Goal: Check status: Check status

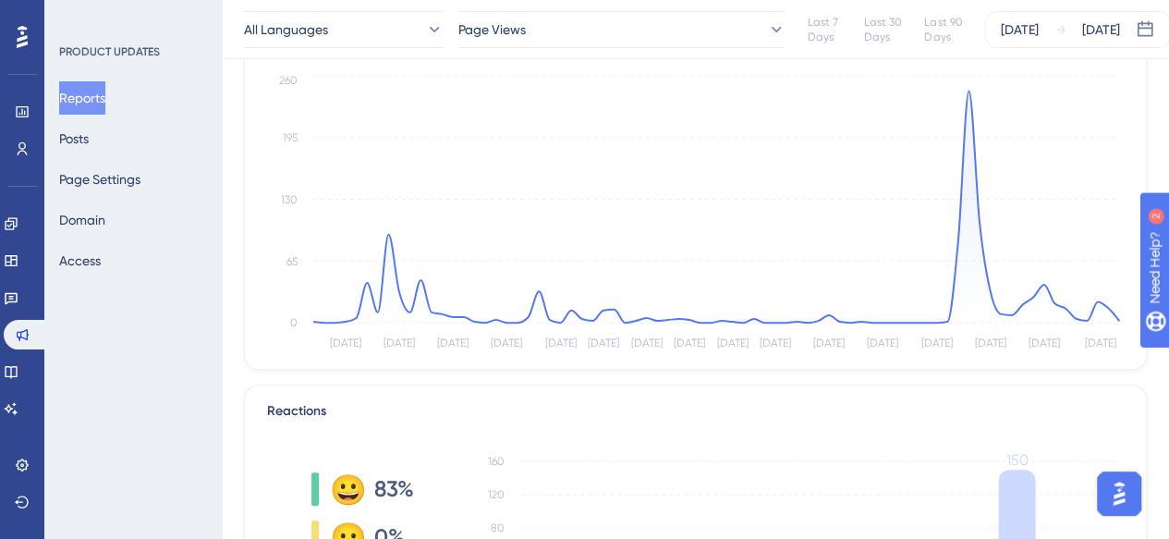
scroll to position [120, 0]
click at [1115, 32] on div "[DATE]" at bounding box center [1101, 29] width 38 height 22
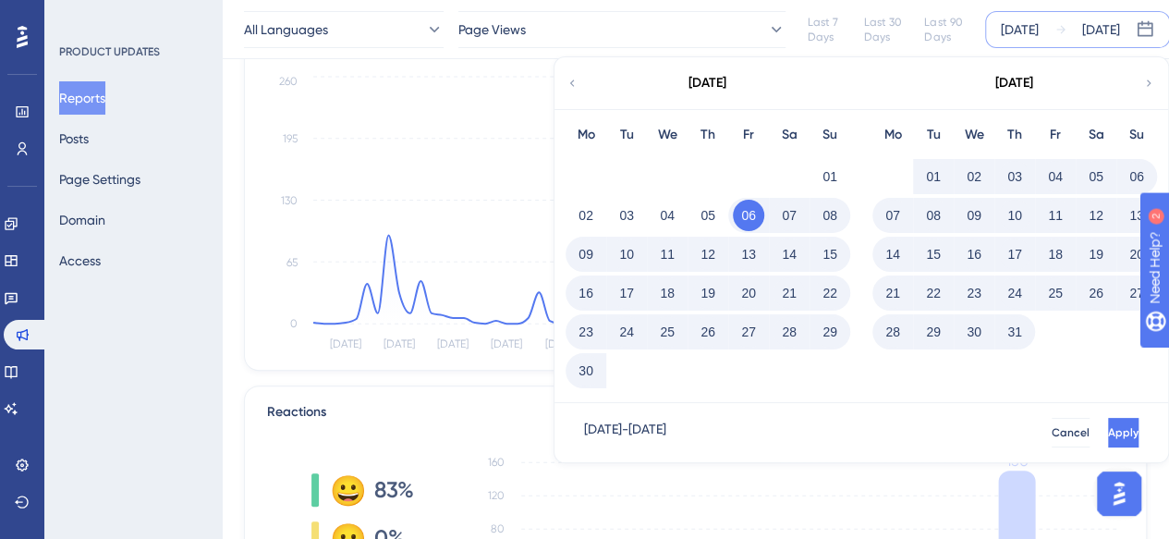
click at [932, 175] on button "01" at bounding box center [933, 176] width 31 height 31
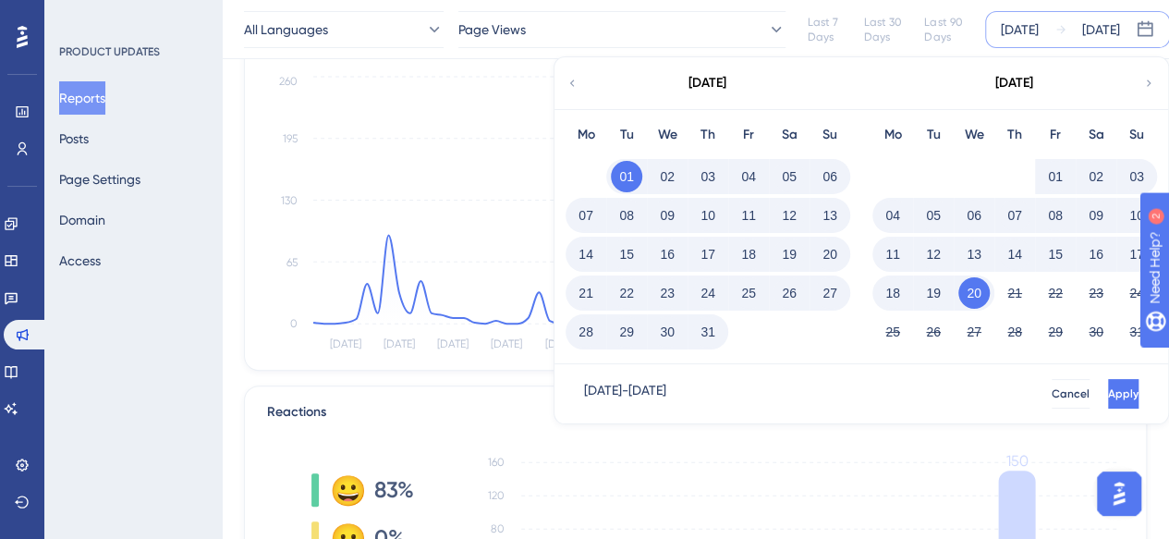
click at [700, 341] on button "31" at bounding box center [707, 331] width 31 height 31
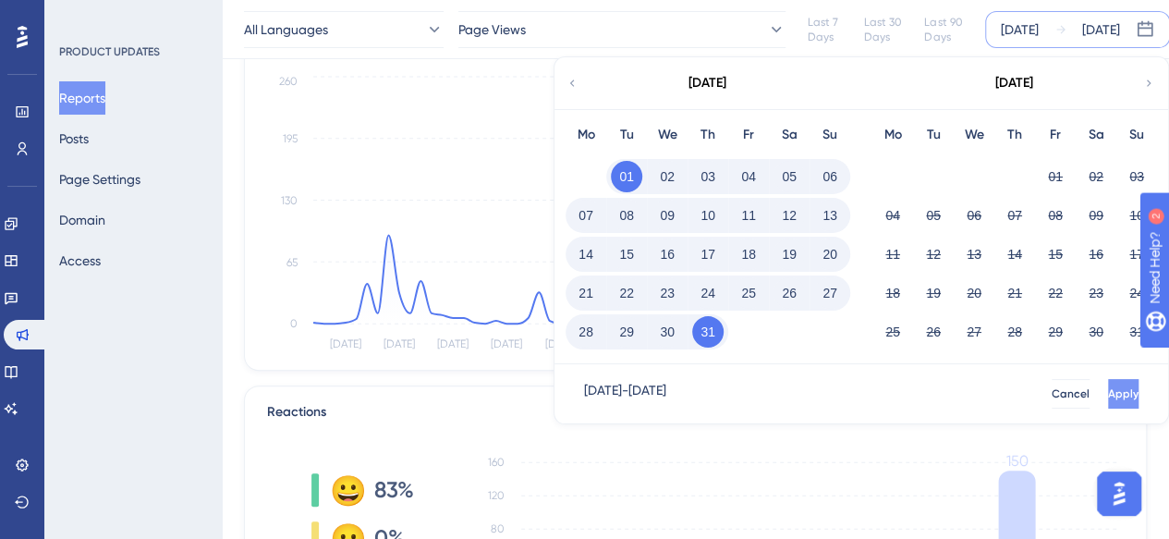
click at [1108, 388] on span "Apply" at bounding box center [1123, 393] width 30 height 15
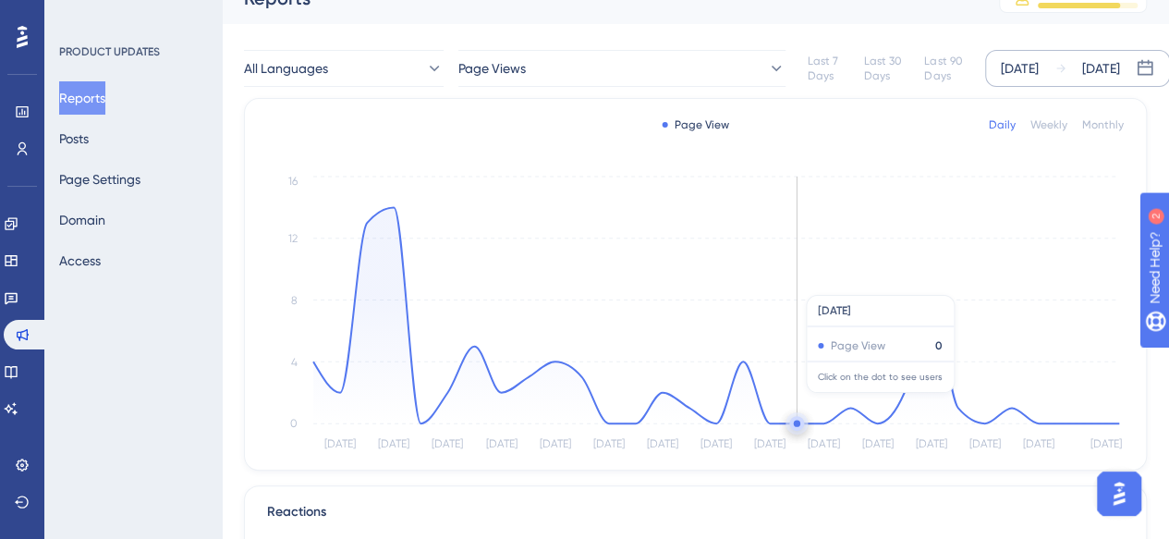
scroll to position [0, 0]
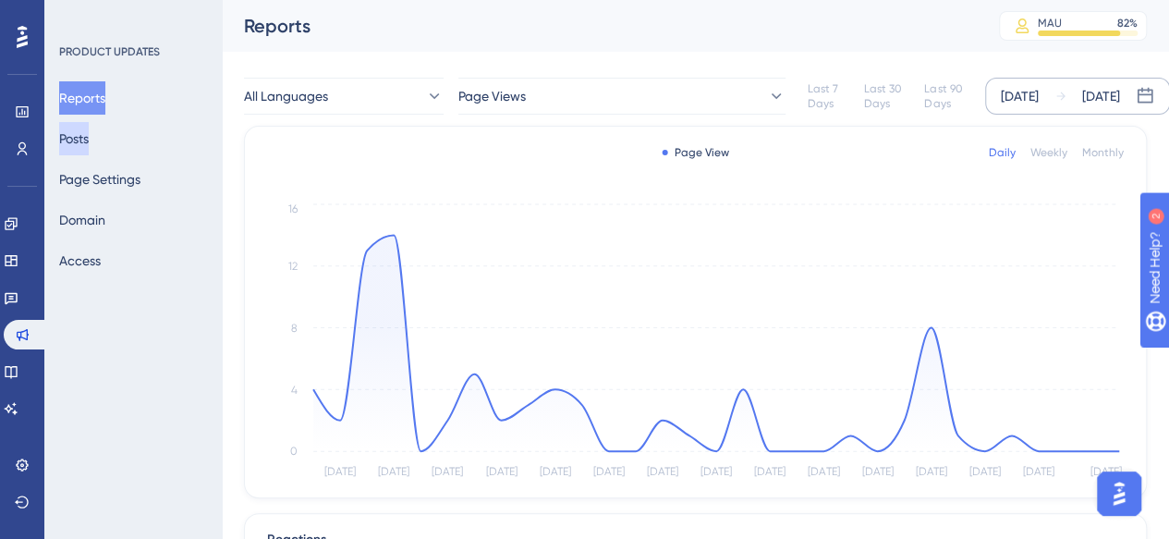
click at [89, 136] on button "Posts" at bounding box center [74, 138] width 30 height 33
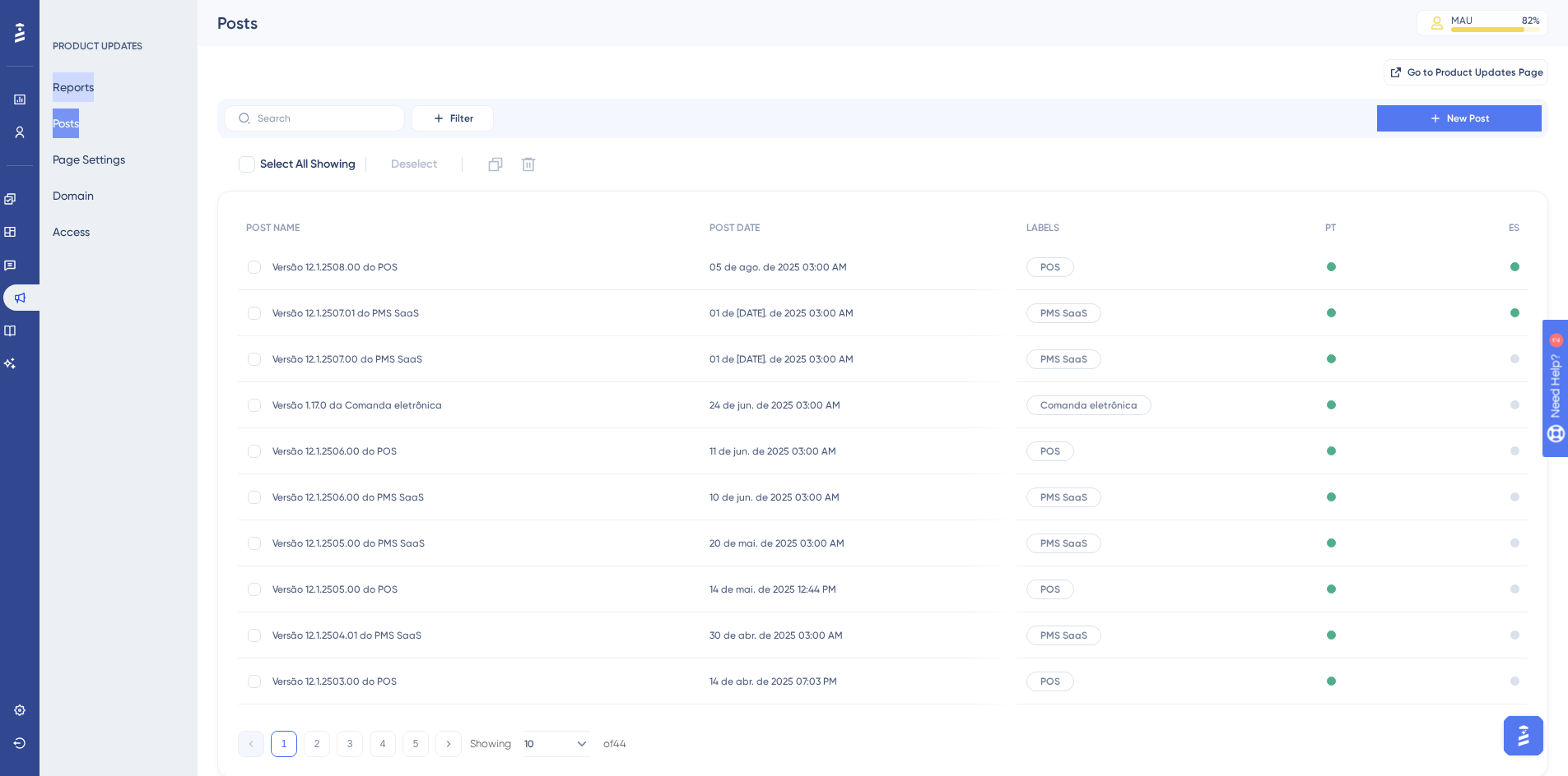
click at [84, 93] on button "Reports" at bounding box center [73, 86] width 41 height 29
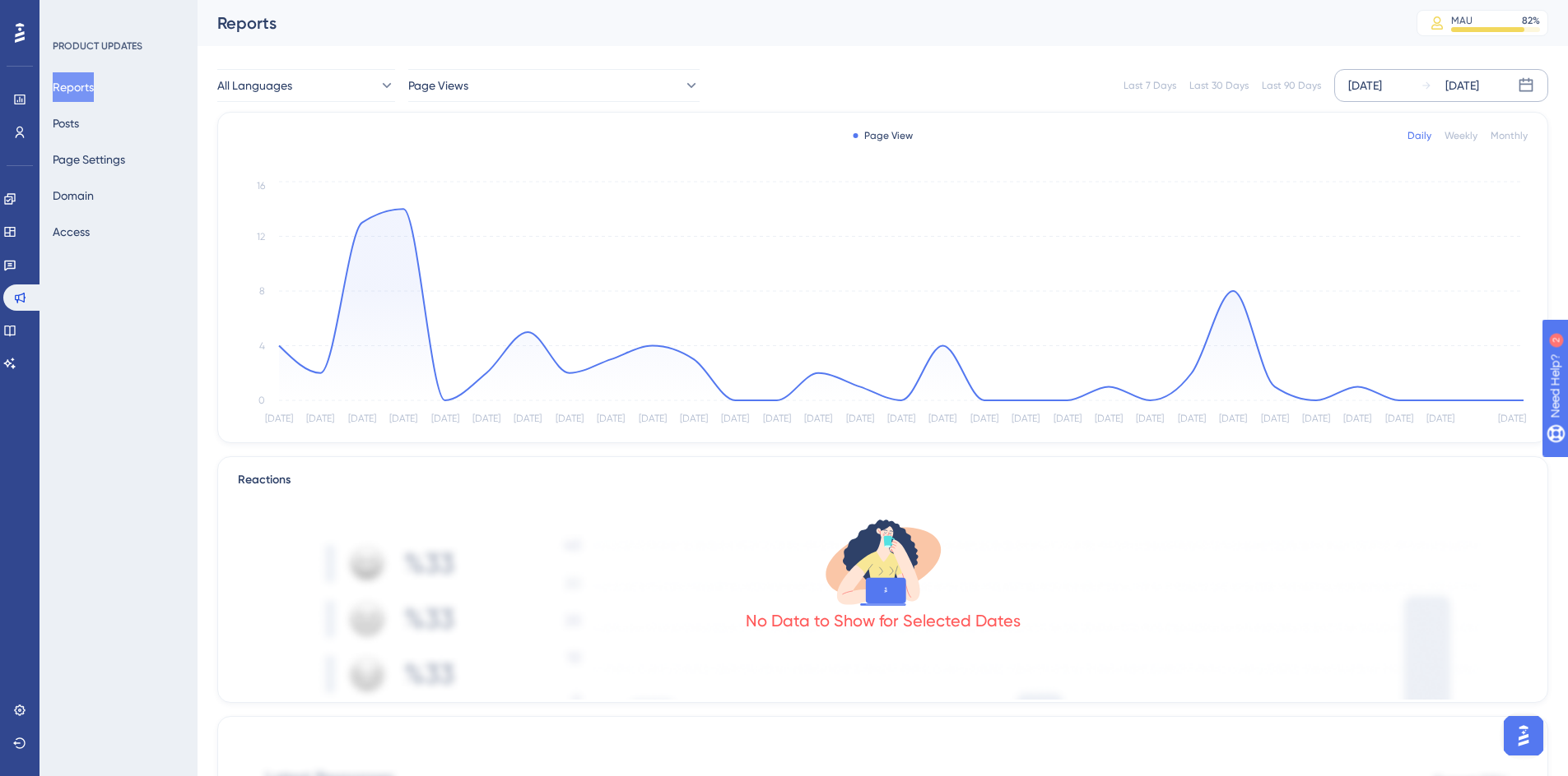
click at [1040, 83] on icon at bounding box center [1426, 85] width 12 height 12
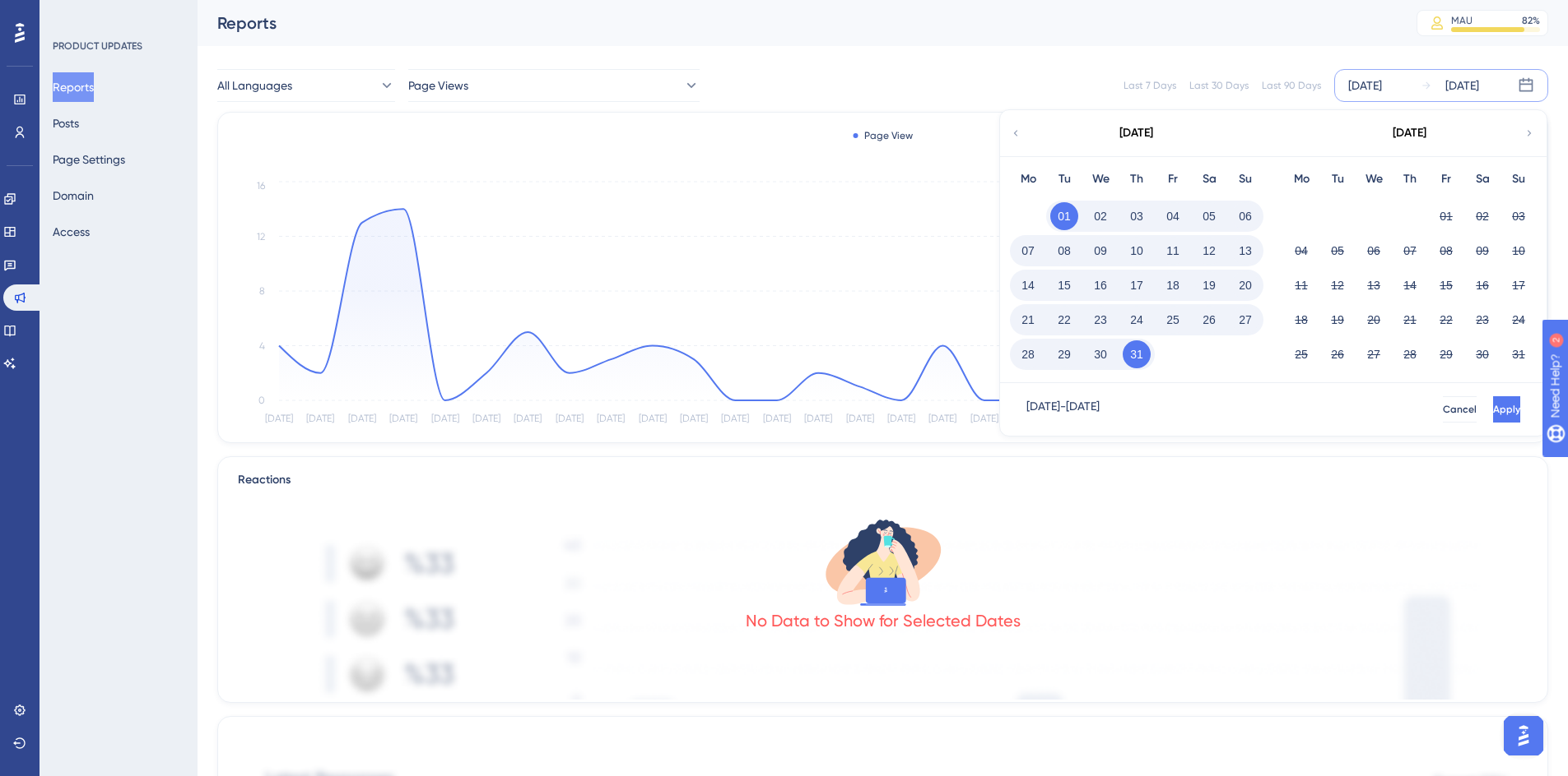
click at [1014, 129] on icon at bounding box center [1015, 133] width 12 height 15
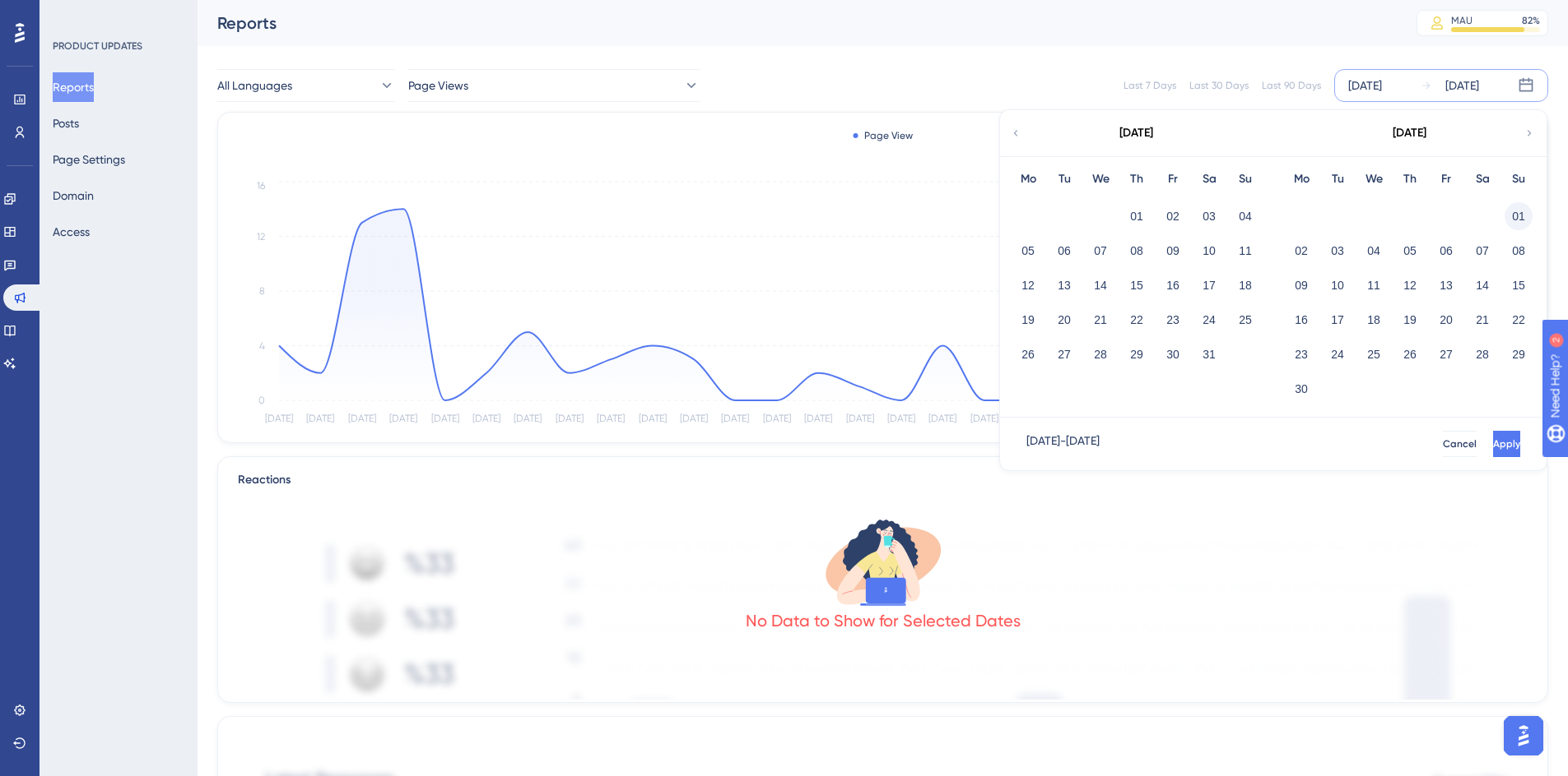
click at [1040, 213] on button "01" at bounding box center [1517, 215] width 28 height 28
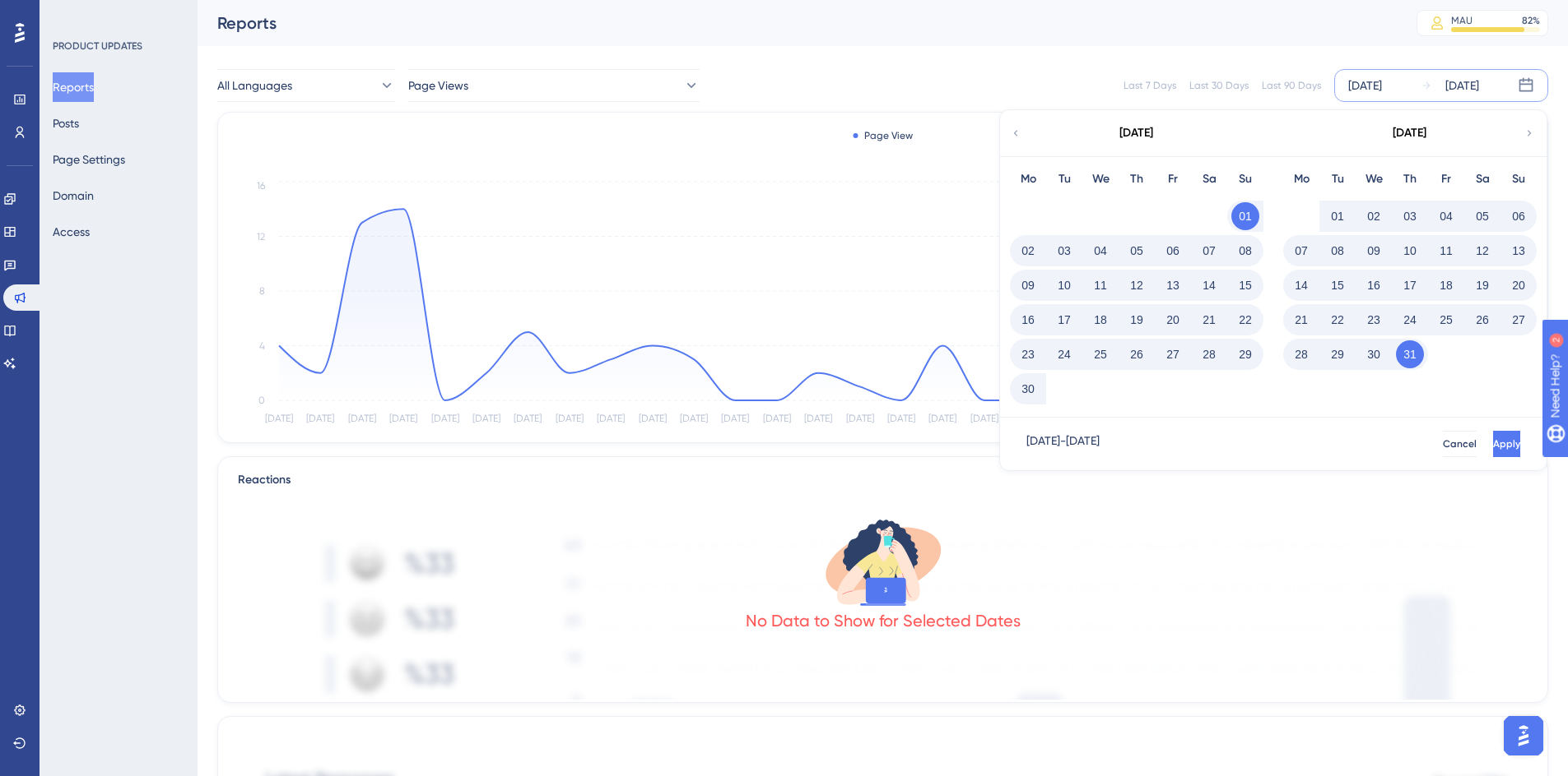
click at [1024, 387] on button "30" at bounding box center [1028, 388] width 28 height 28
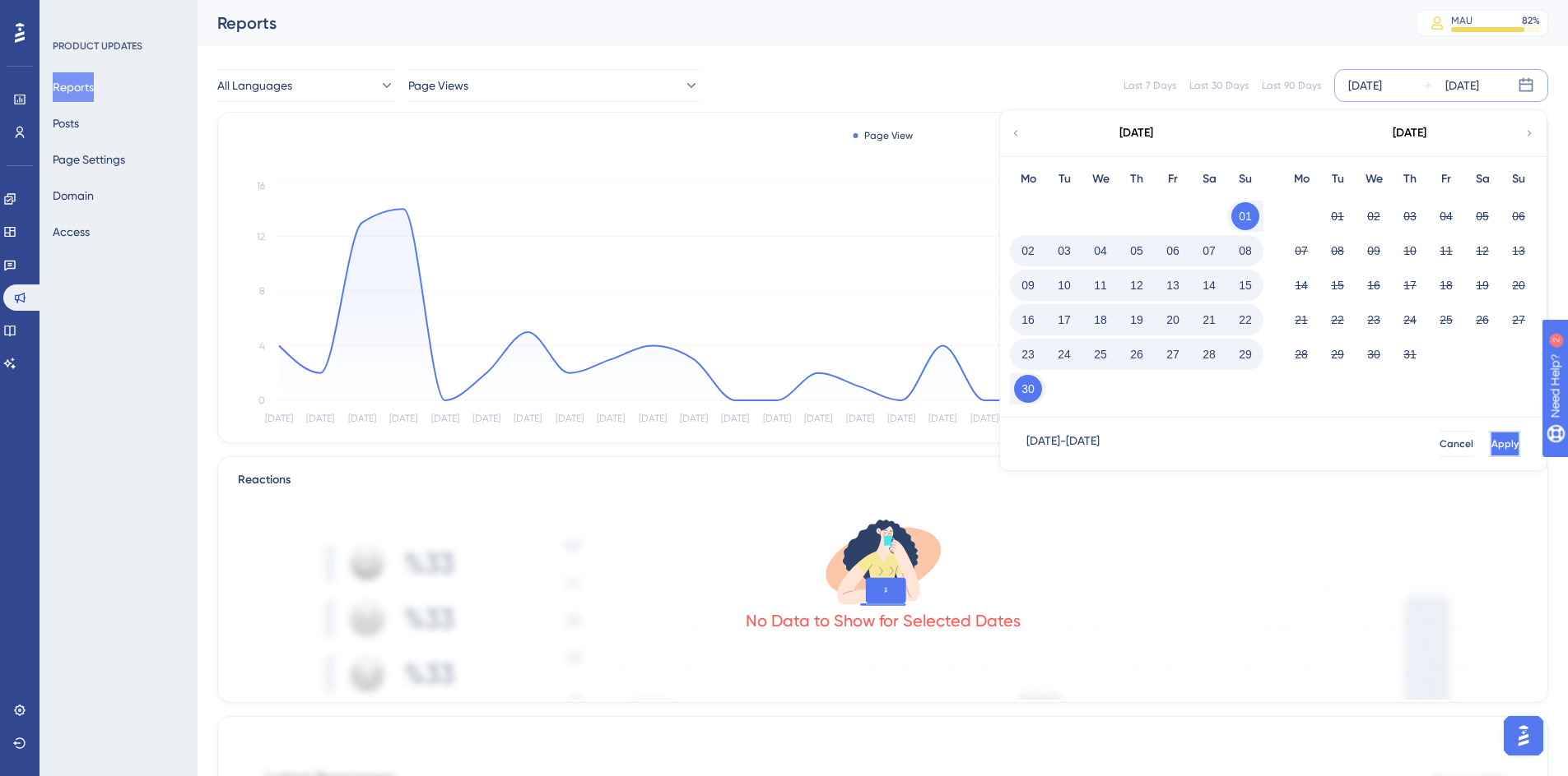
click at [1040, 440] on span "Apply" at bounding box center [1505, 444] width 27 height 13
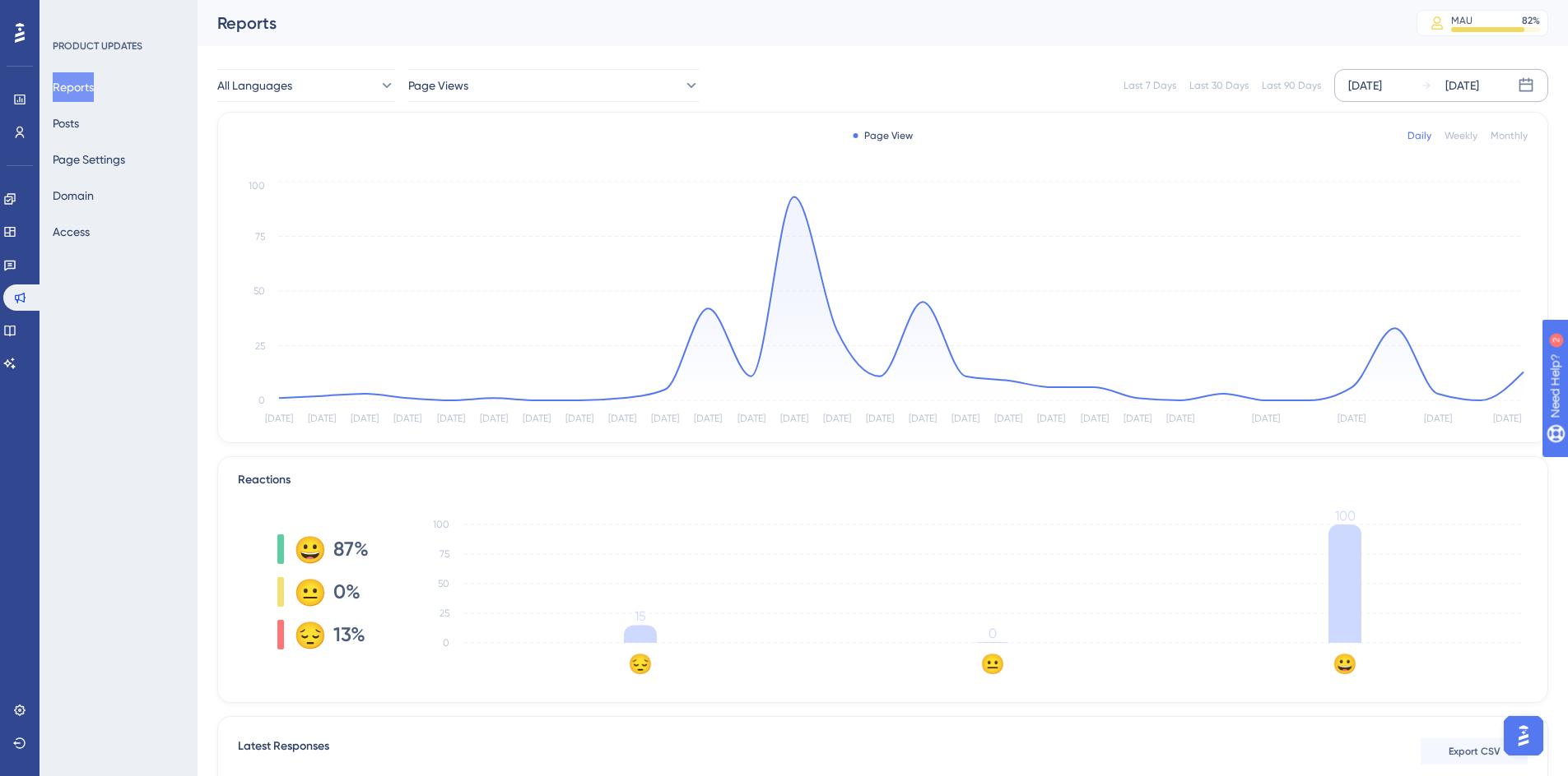
click at [1040, 87] on icon at bounding box center [1525, 85] width 16 height 16
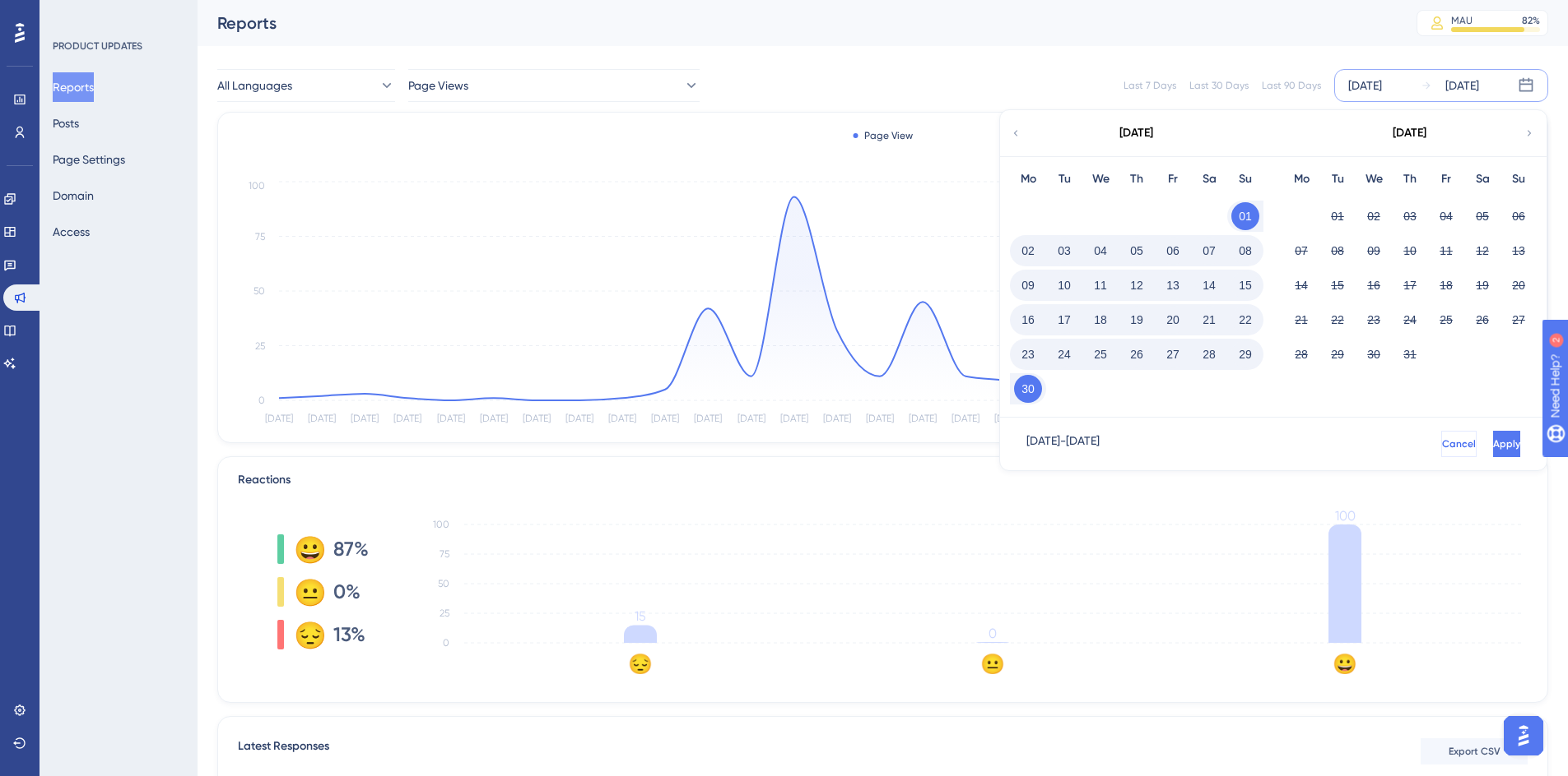
click at [1040, 448] on span "Cancel" at bounding box center [1458, 444] width 34 height 13
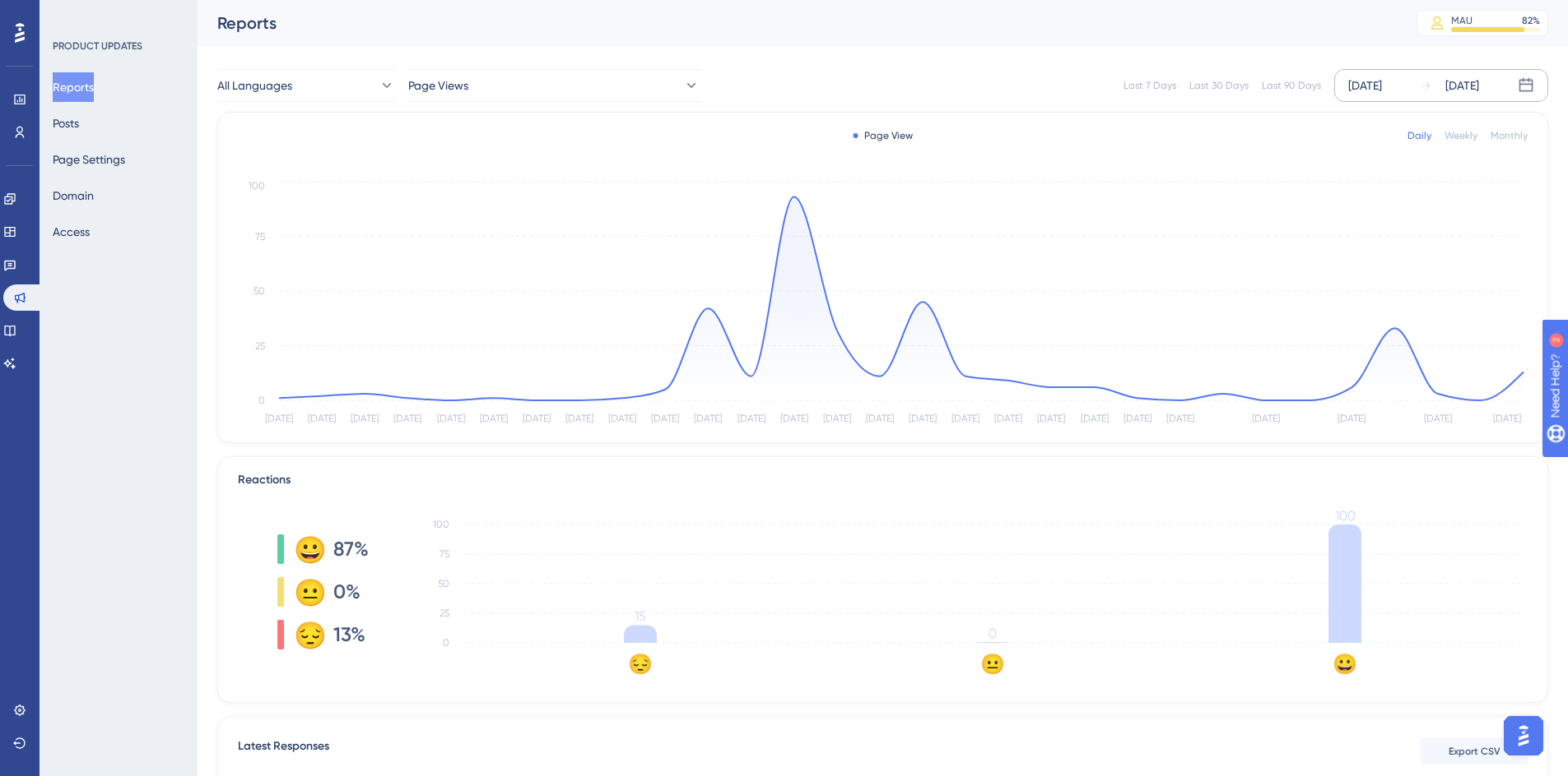
drag, startPoint x: 1524, startPoint y: 80, endPoint x: 1514, endPoint y: 101, distance: 23.3
click at [1040, 79] on icon at bounding box center [1525, 85] width 16 height 16
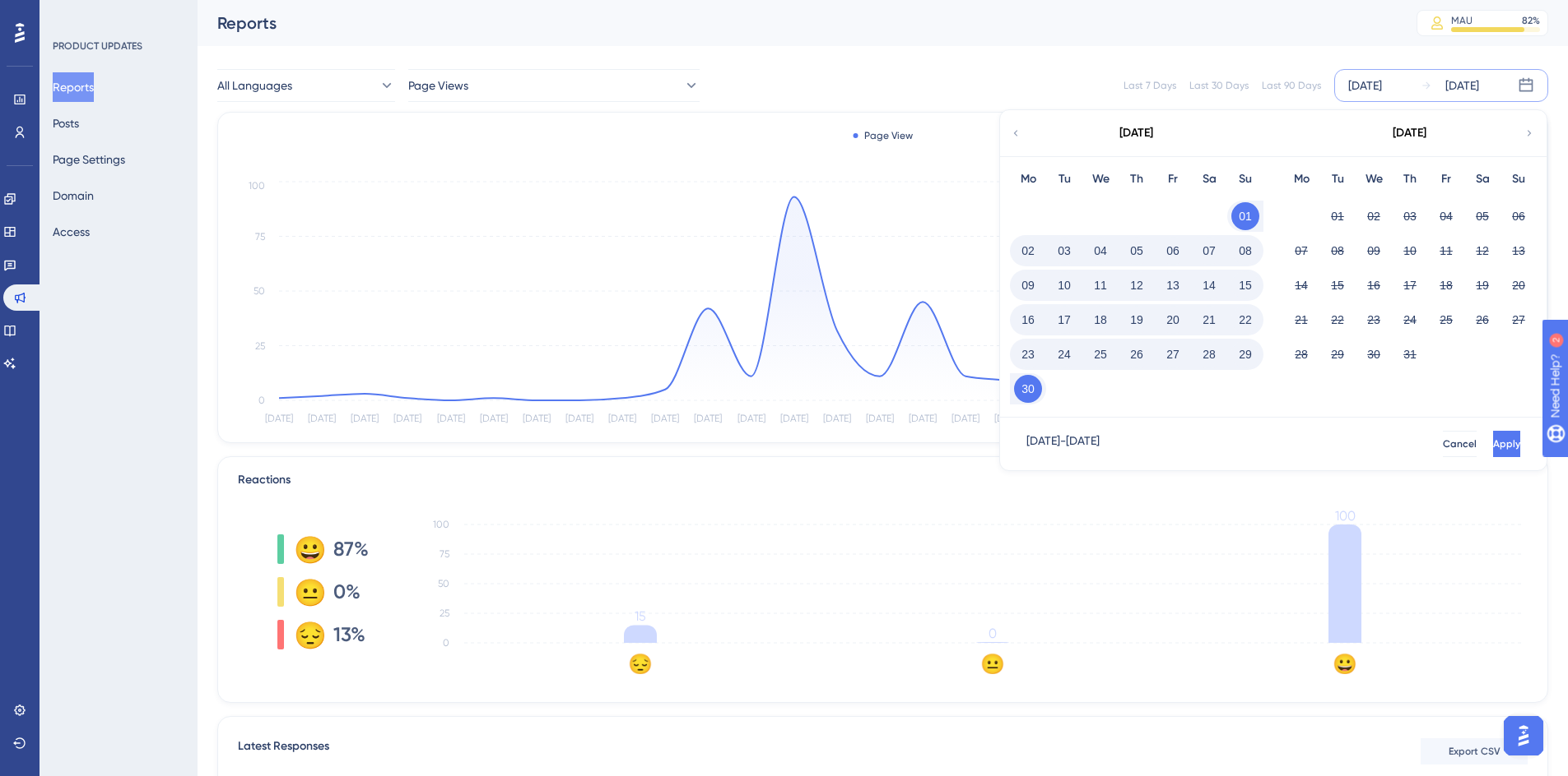
click at [1040, 221] on div "01 02 03 04 05 06" at bounding box center [1410, 214] width 254 height 35
click at [1040, 441] on button "Cancel" at bounding box center [1458, 444] width 36 height 27
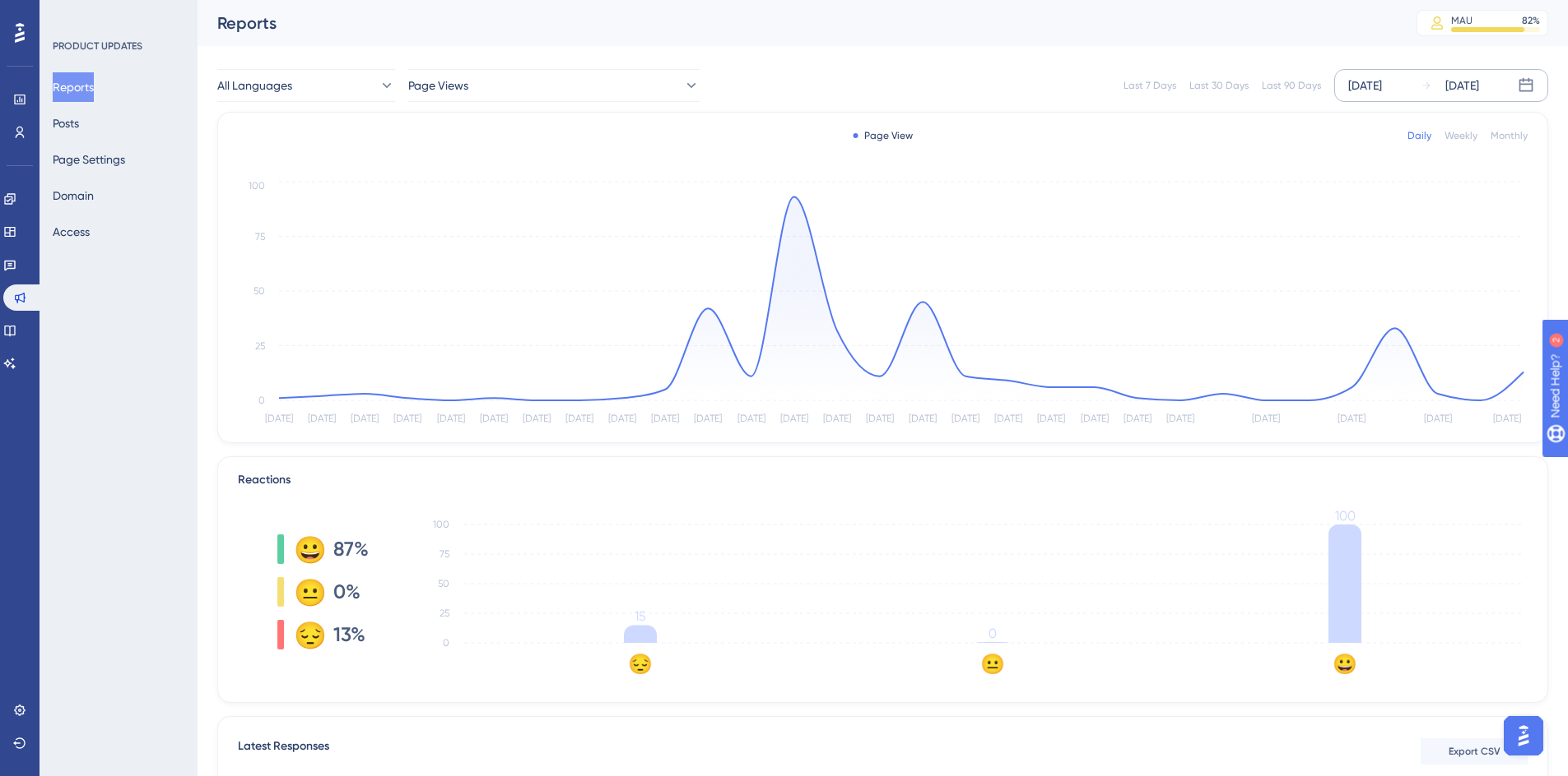
click at [1040, 92] on div "Jun 01 2025" at bounding box center [1365, 85] width 34 height 20
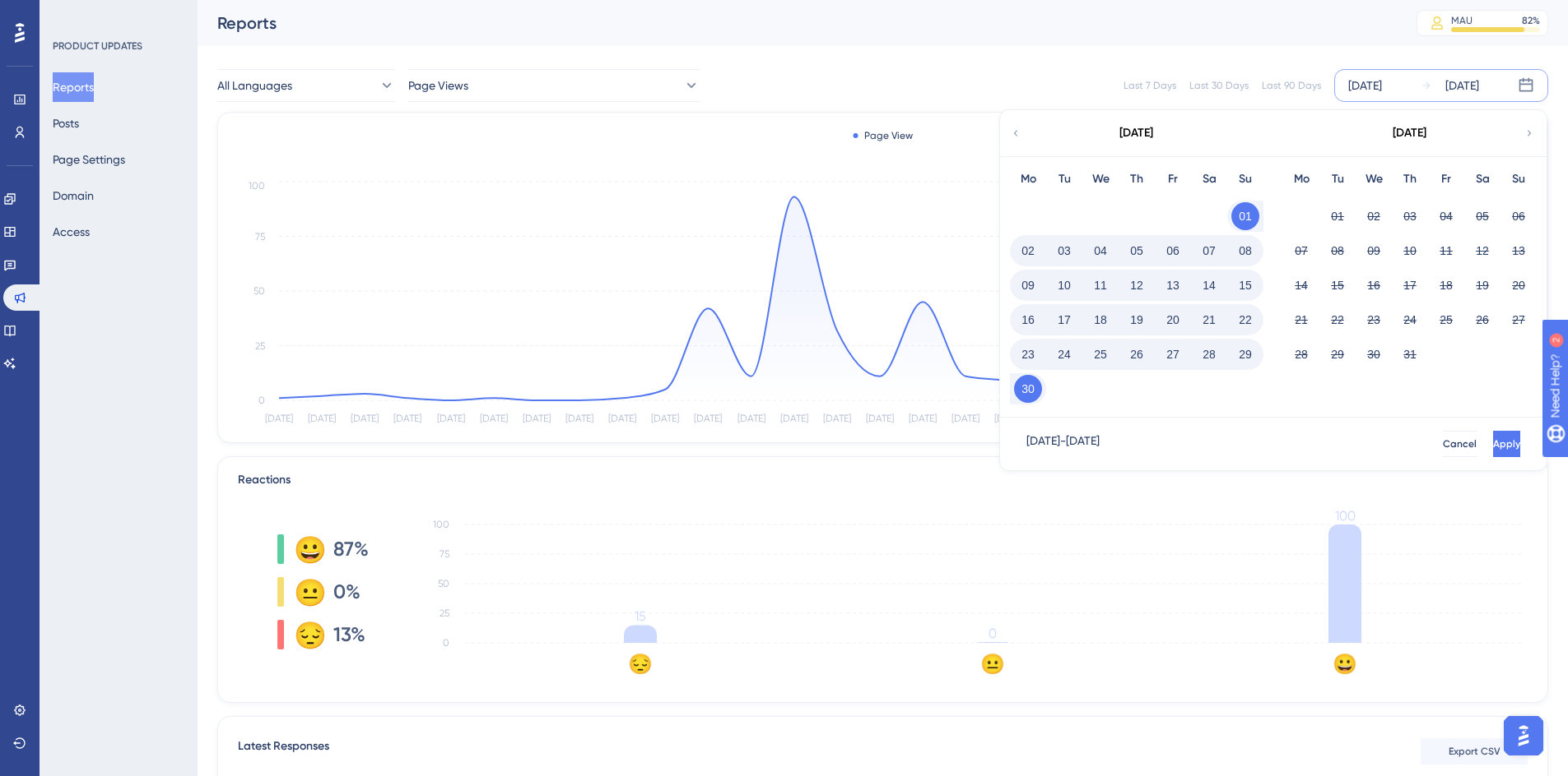
click at [1040, 220] on button "01" at bounding box center [1245, 215] width 28 height 28
click at [1040, 216] on button "01" at bounding box center [1336, 215] width 28 height 28
click at [1040, 217] on button "01" at bounding box center [1245, 215] width 28 height 28
click at [1040, 216] on button "01" at bounding box center [1245, 215] width 28 height 28
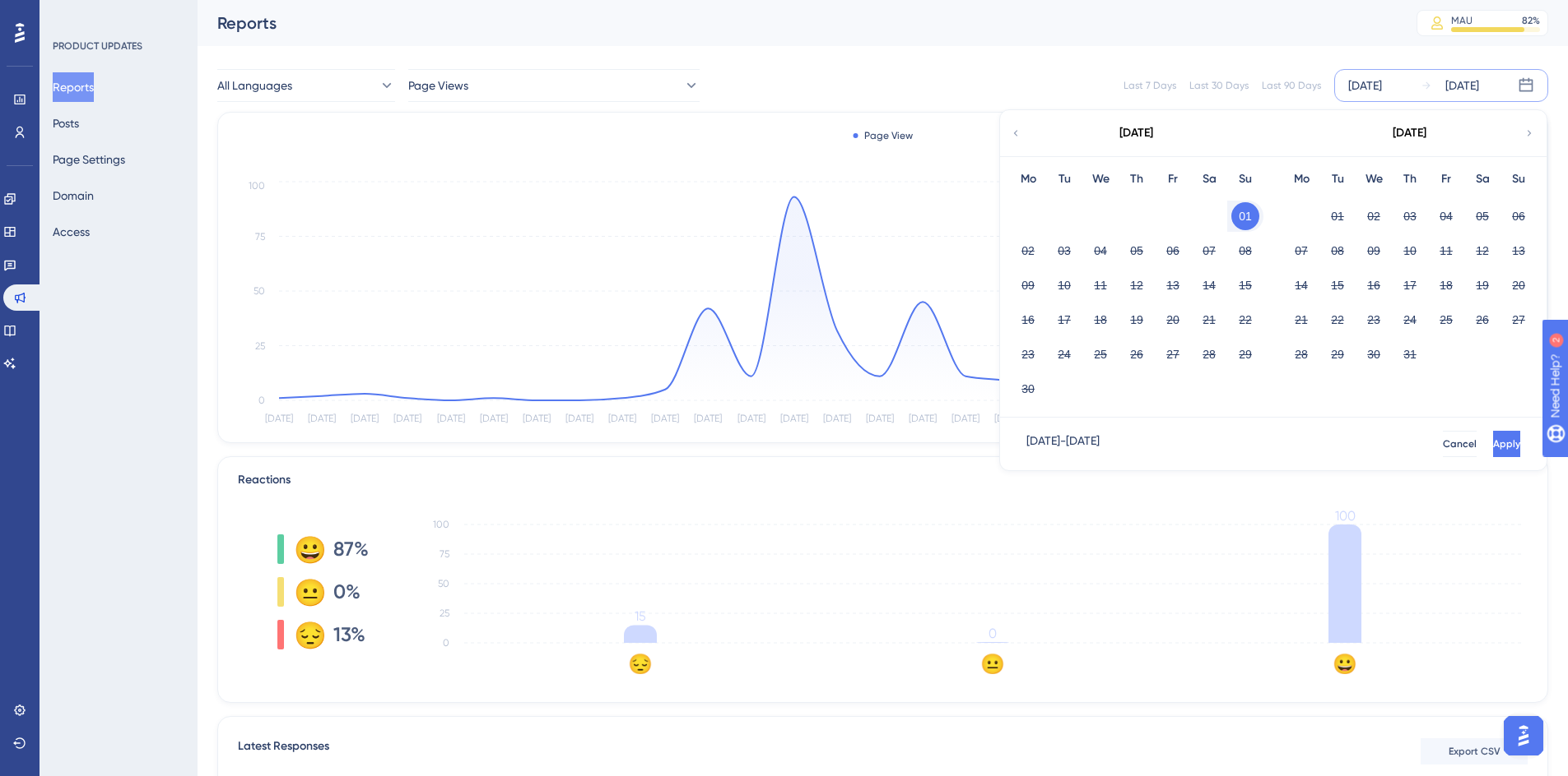
click at [1040, 217] on button "01" at bounding box center [1245, 215] width 28 height 28
click at [1040, 215] on button "01" at bounding box center [1336, 215] width 28 height 28
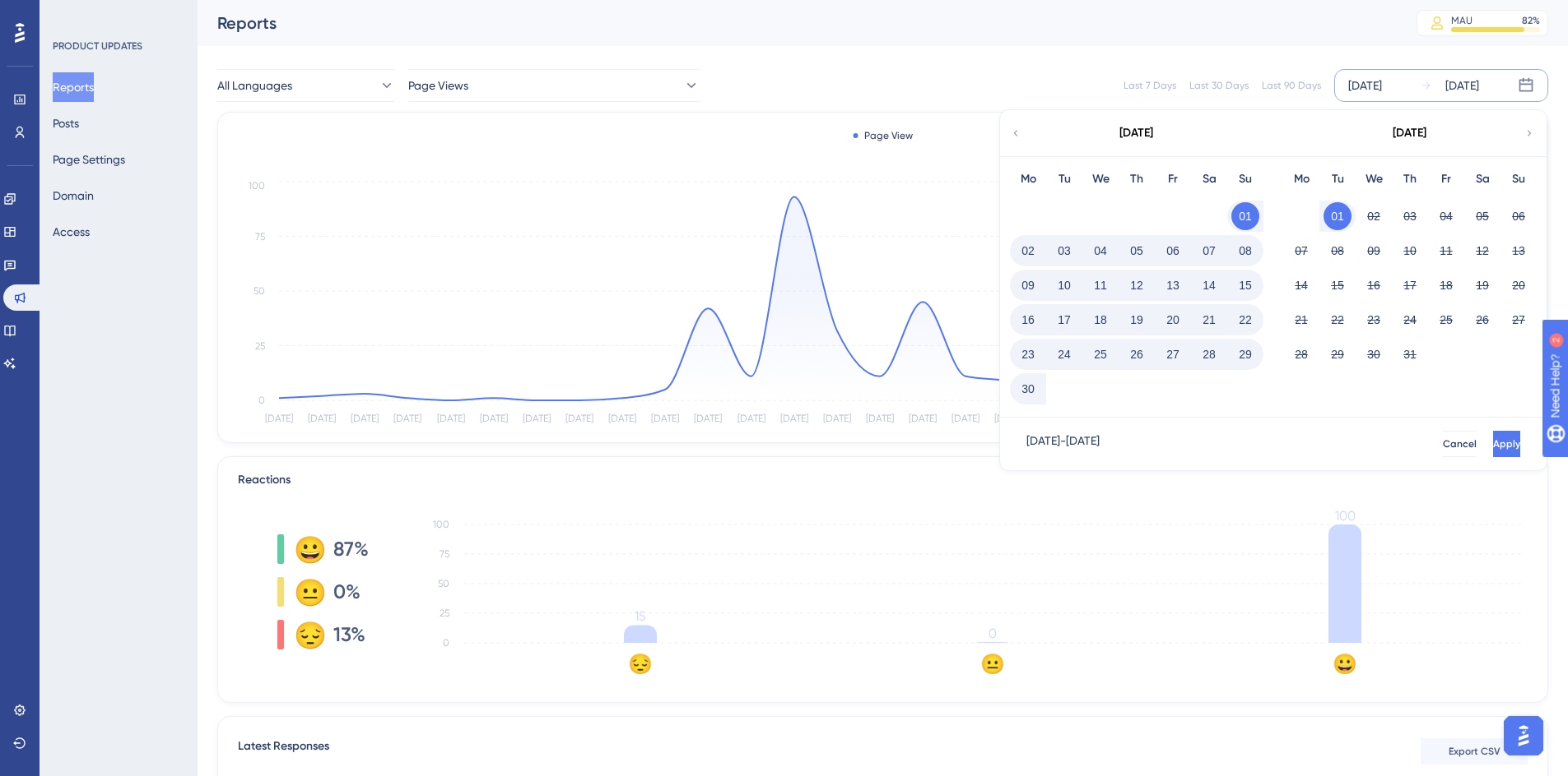
drag, startPoint x: 1235, startPoint y: 216, endPoint x: 1271, endPoint y: 225, distance: 37.1
click at [1040, 215] on button "01" at bounding box center [1245, 215] width 28 height 28
click at [1040, 360] on button "31" at bounding box center [1409, 354] width 28 height 28
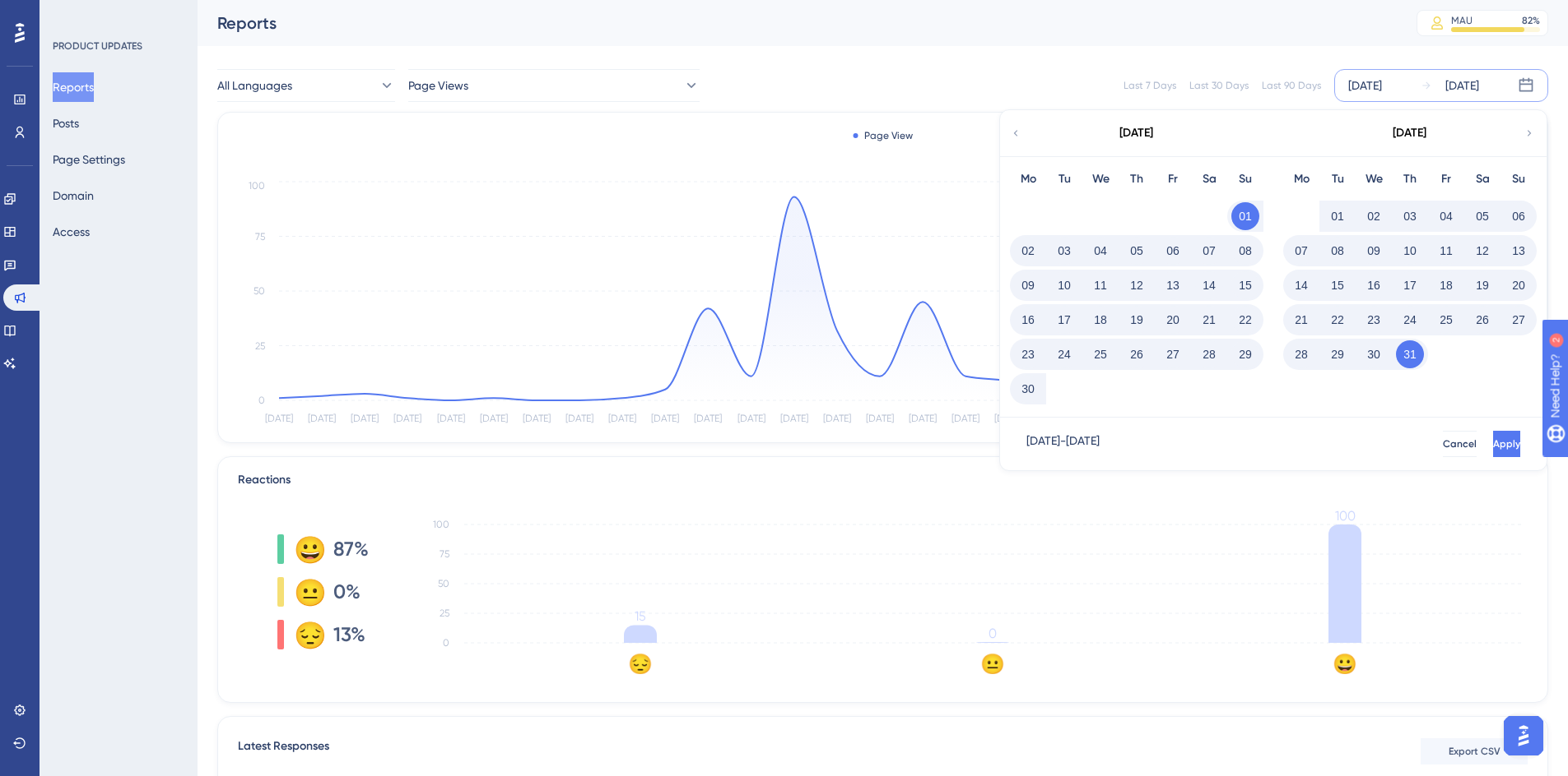
click at [1040, 218] on button "01" at bounding box center [1245, 215] width 28 height 28
click at [1040, 215] on button "01" at bounding box center [1336, 215] width 28 height 28
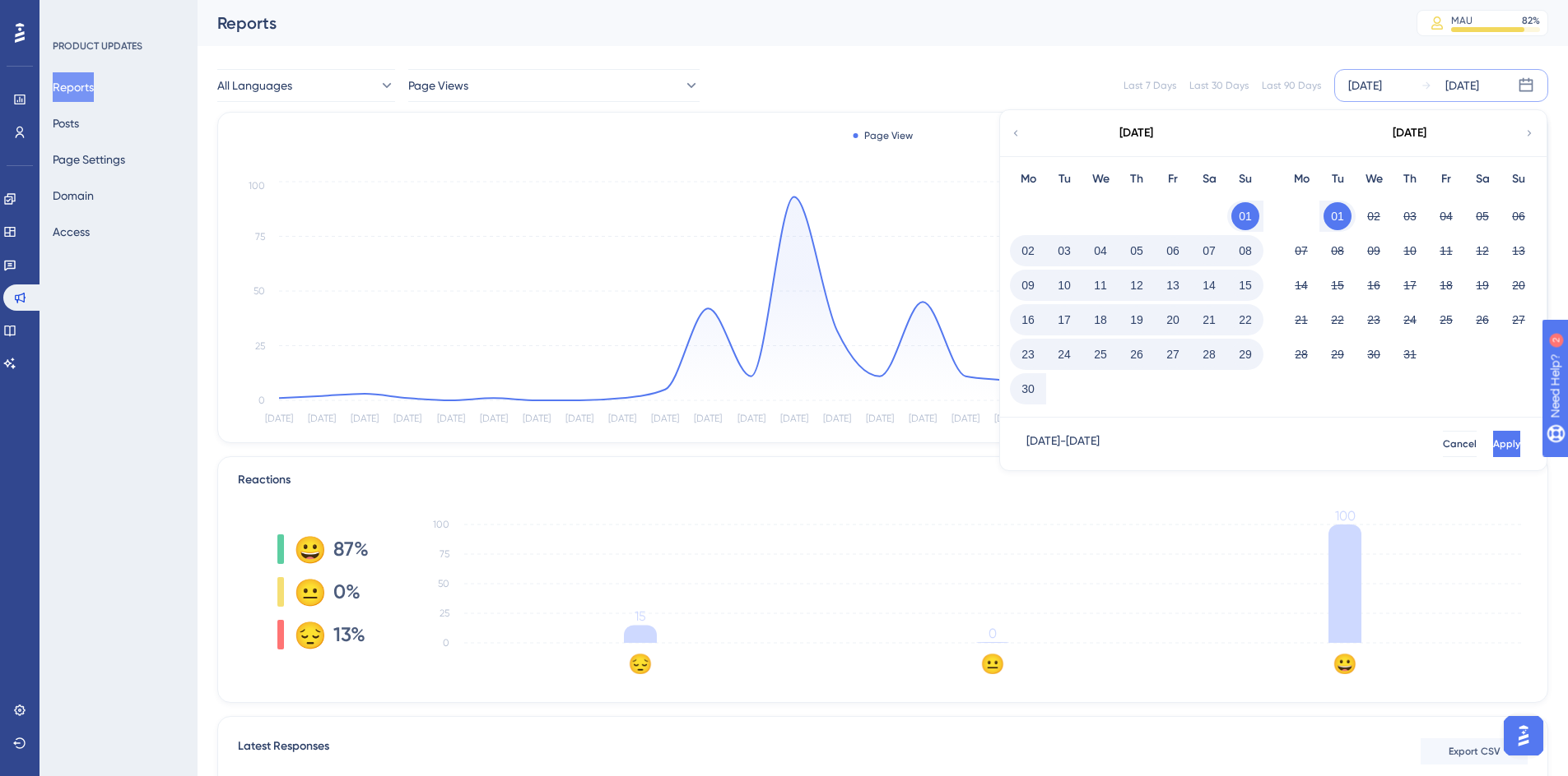
click at [1040, 222] on button "01" at bounding box center [1336, 215] width 28 height 28
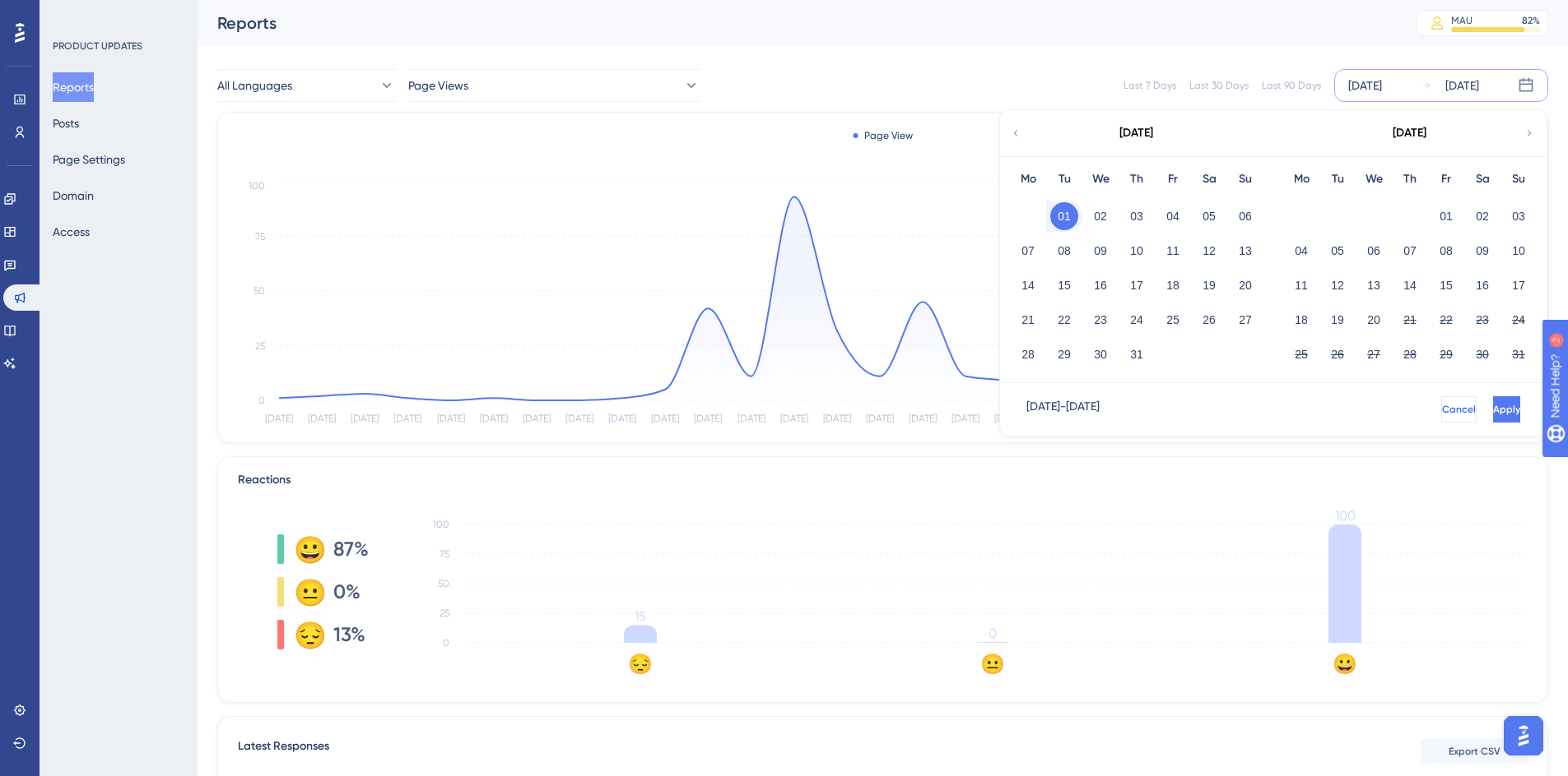
drag, startPoint x: 1398, startPoint y: 411, endPoint x: 1242, endPoint y: 264, distance: 214.3
click at [1040, 411] on button "Cancel" at bounding box center [1458, 409] width 36 height 27
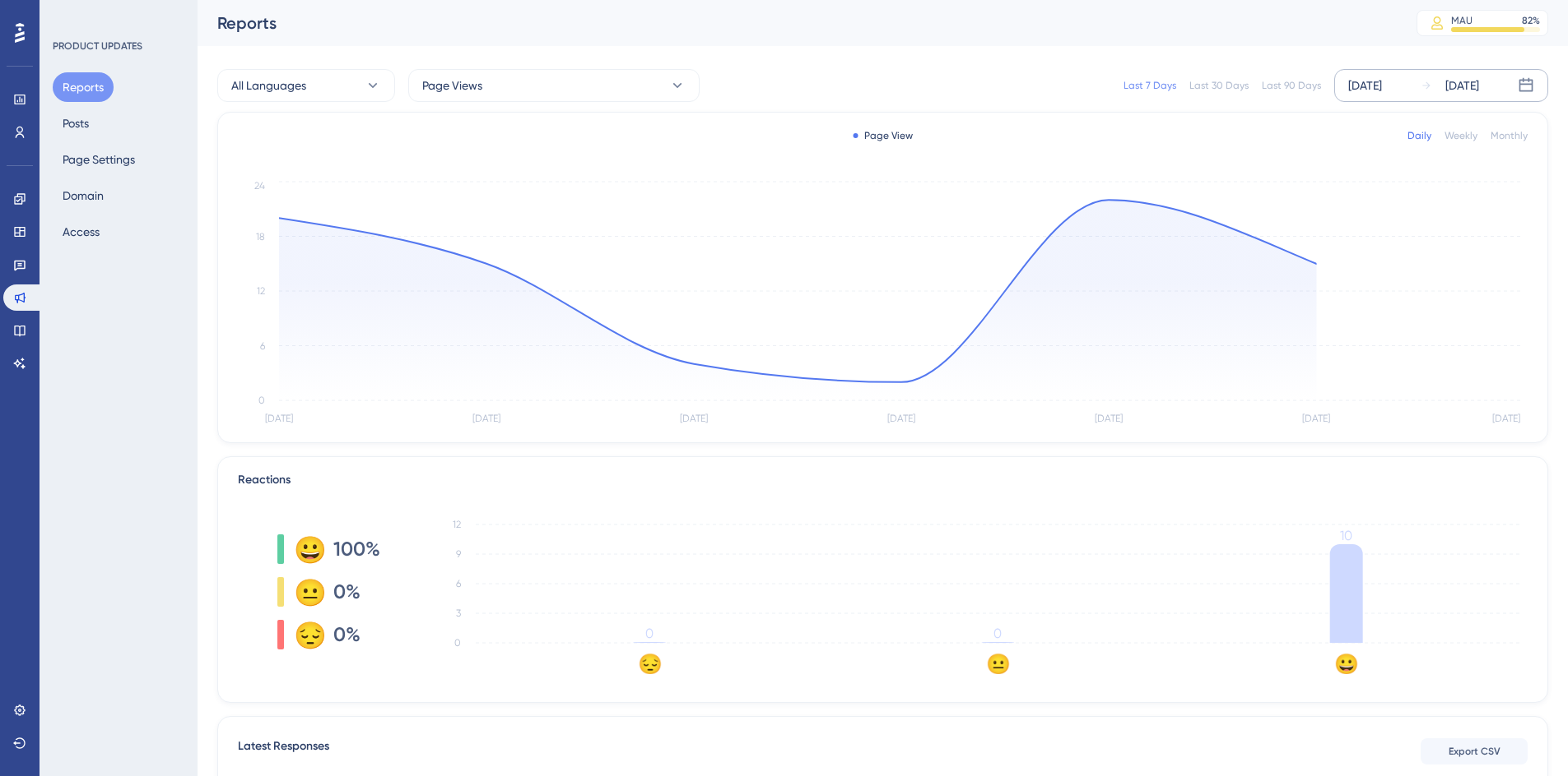
click at [1479, 88] on div "[DATE]" at bounding box center [1462, 85] width 34 height 20
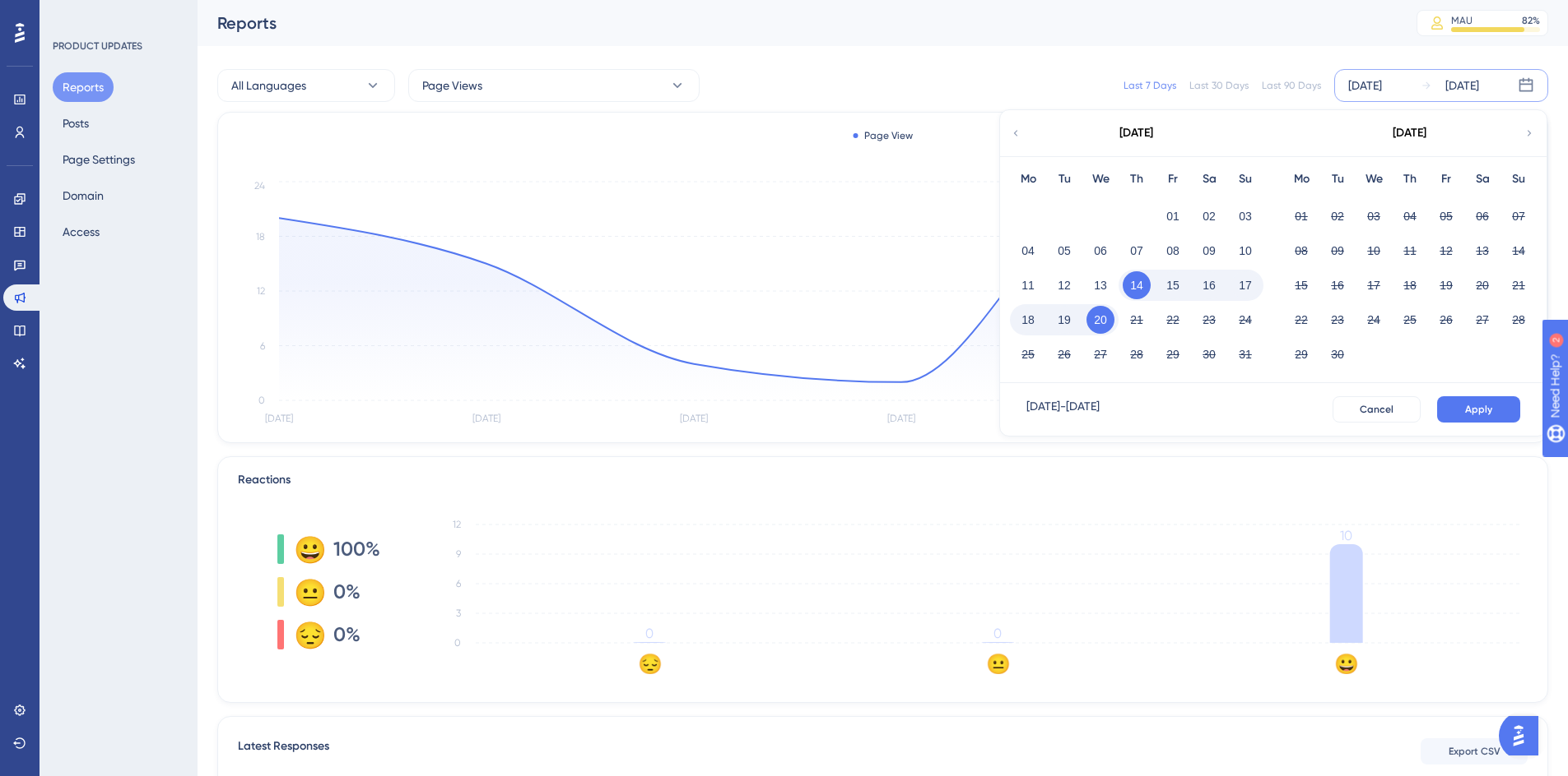
click at [1012, 125] on div "[DATE]" at bounding box center [1135, 133] width 272 height 46
click at [1016, 127] on icon at bounding box center [1015, 133] width 12 height 15
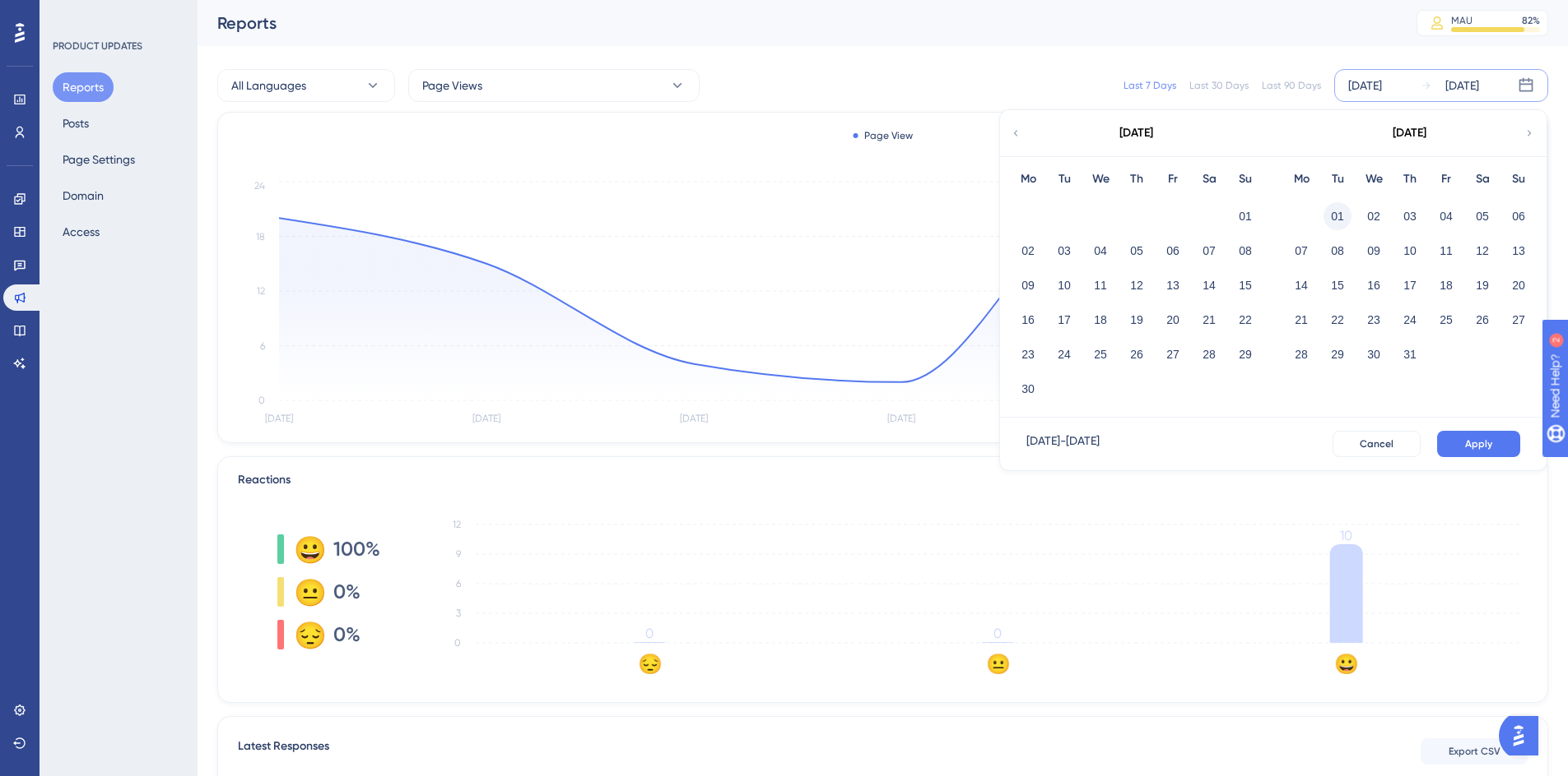
click at [1341, 217] on button "01" at bounding box center [1336, 215] width 28 height 28
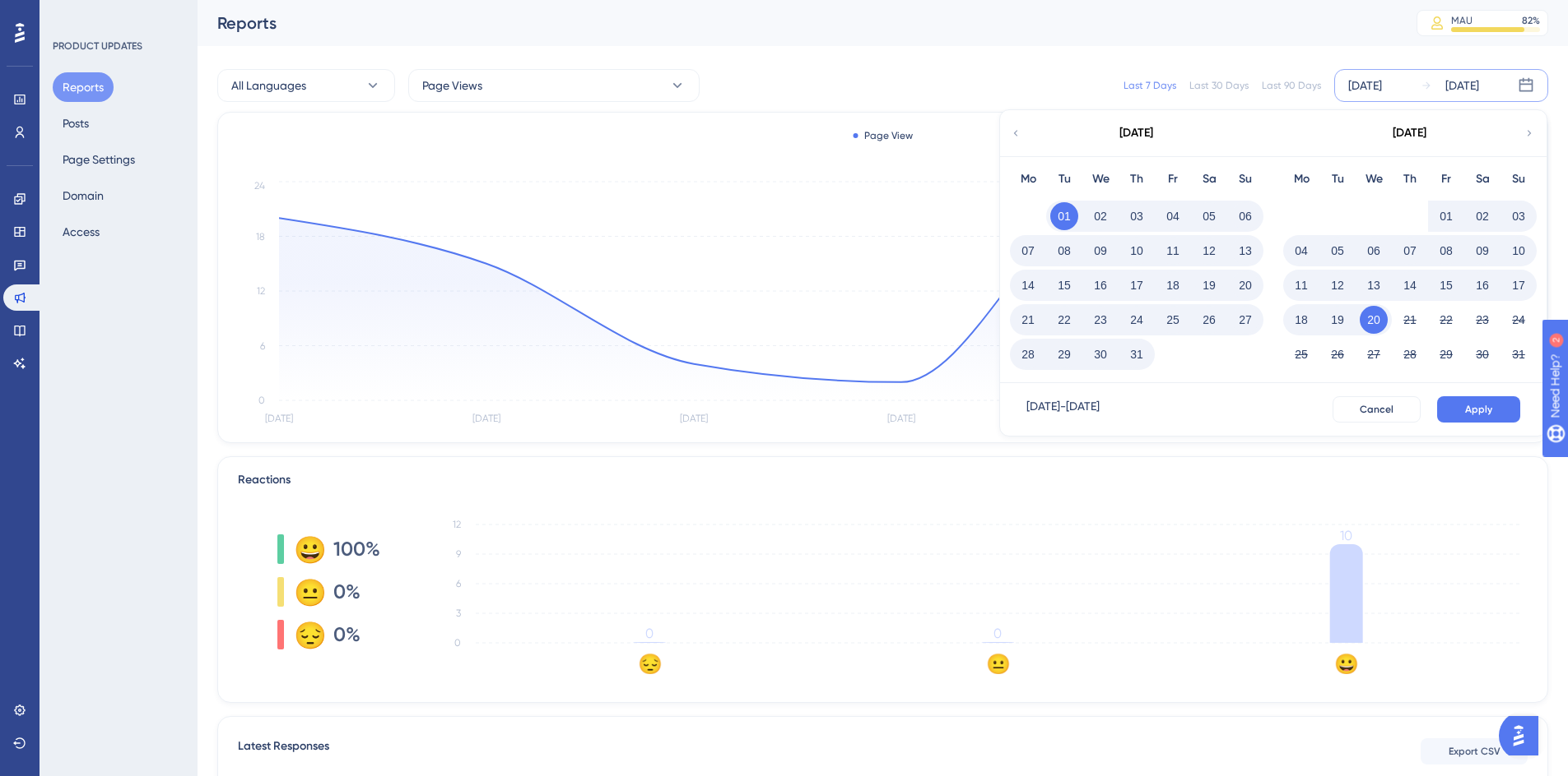
click at [1136, 352] on button "31" at bounding box center [1136, 354] width 28 height 28
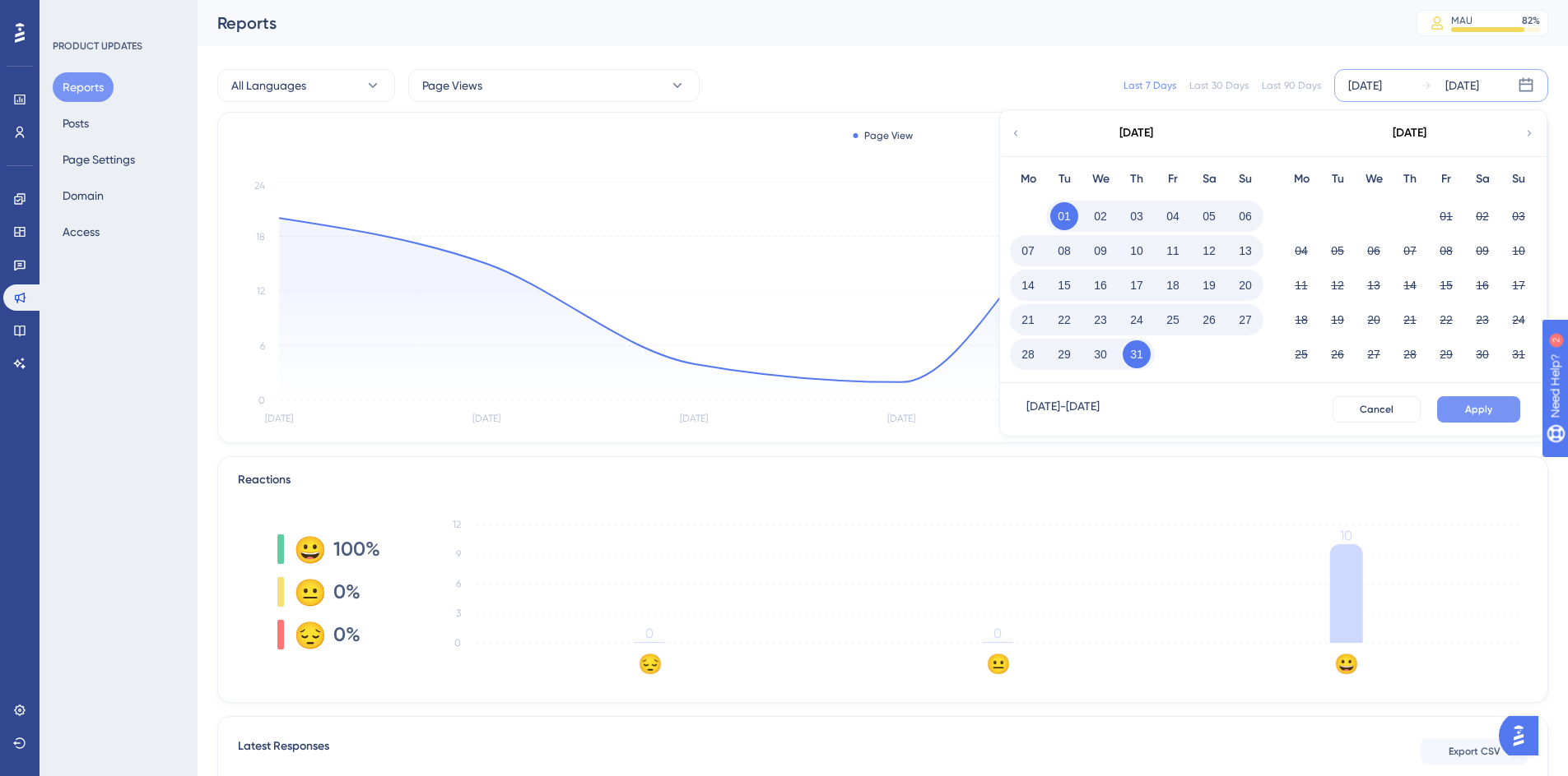
click at [1485, 406] on span "Apply" at bounding box center [1478, 409] width 27 height 13
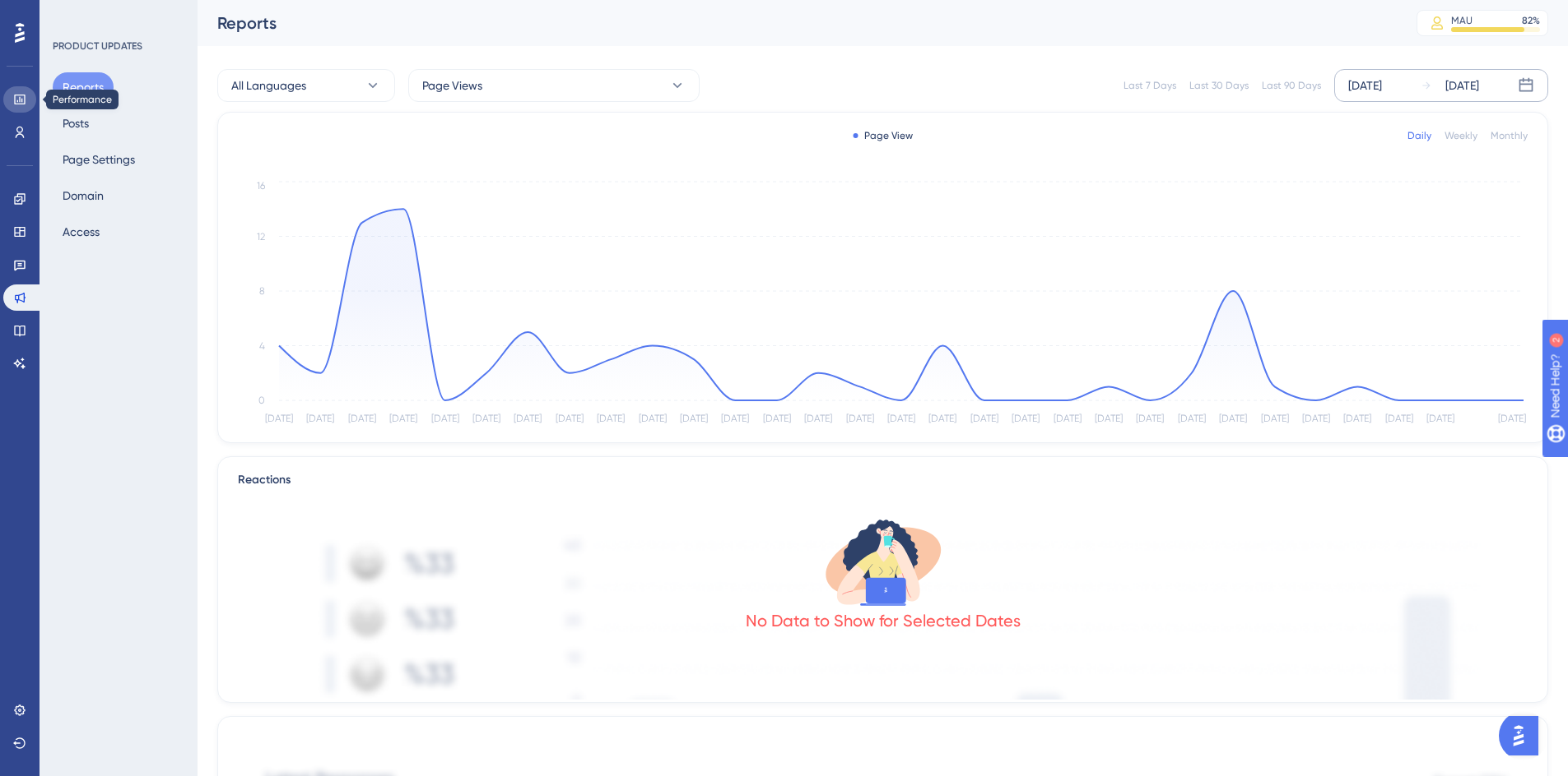
click at [20, 102] on icon at bounding box center [20, 99] width 13 height 13
